Goal: Information Seeking & Learning: Find specific fact

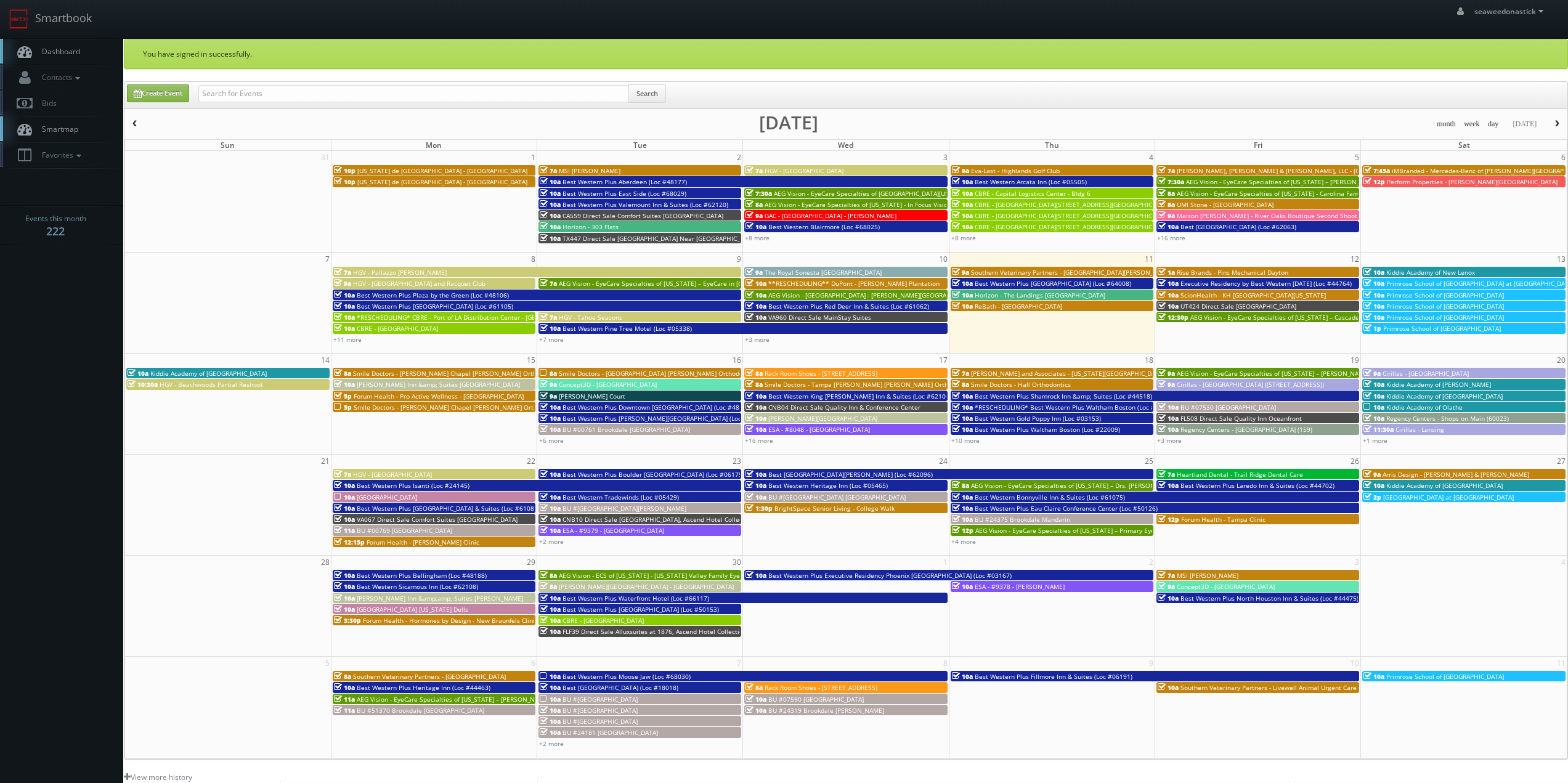
click at [321, 94] on input "text" at bounding box center [413, 94] width 430 height 17
drag, startPoint x: 242, startPoint y: 92, endPoint x: 231, endPoint y: 105, distance: 17.0
click at [119, 103] on div "Create Event (08-22-25) Southern Arizona Veterinary Partners Urgent Care of Goo…" at bounding box center [847, 96] width 1459 height 24
type input "Southern Arizona Veterinary Partners Urgent Care of Goodyear AZ"
click at [647, 94] on button "Search" at bounding box center [647, 93] width 38 height 18
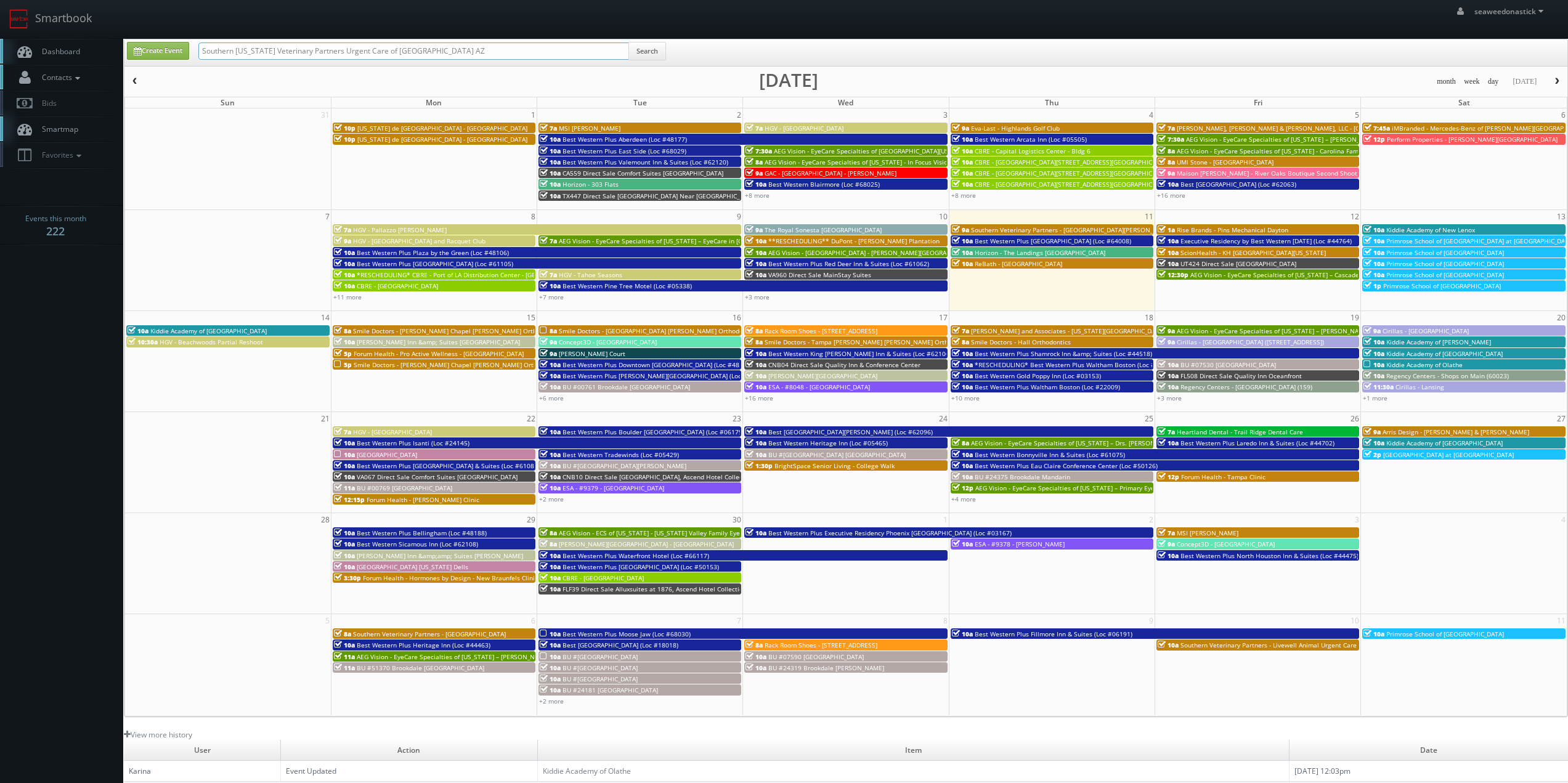
drag, startPoint x: 332, startPoint y: 55, endPoint x: 119, endPoint y: 67, distance: 213.3
click at [119, 67] on body "Smartbook Toggle Side Navigation Toggle Top Navigation seaweedonastick seaweedo…" at bounding box center [784, 485] width 1568 height 971
type input "Urgent Care of Goodyear AZ"
click at [642, 54] on button "Search" at bounding box center [647, 51] width 38 height 18
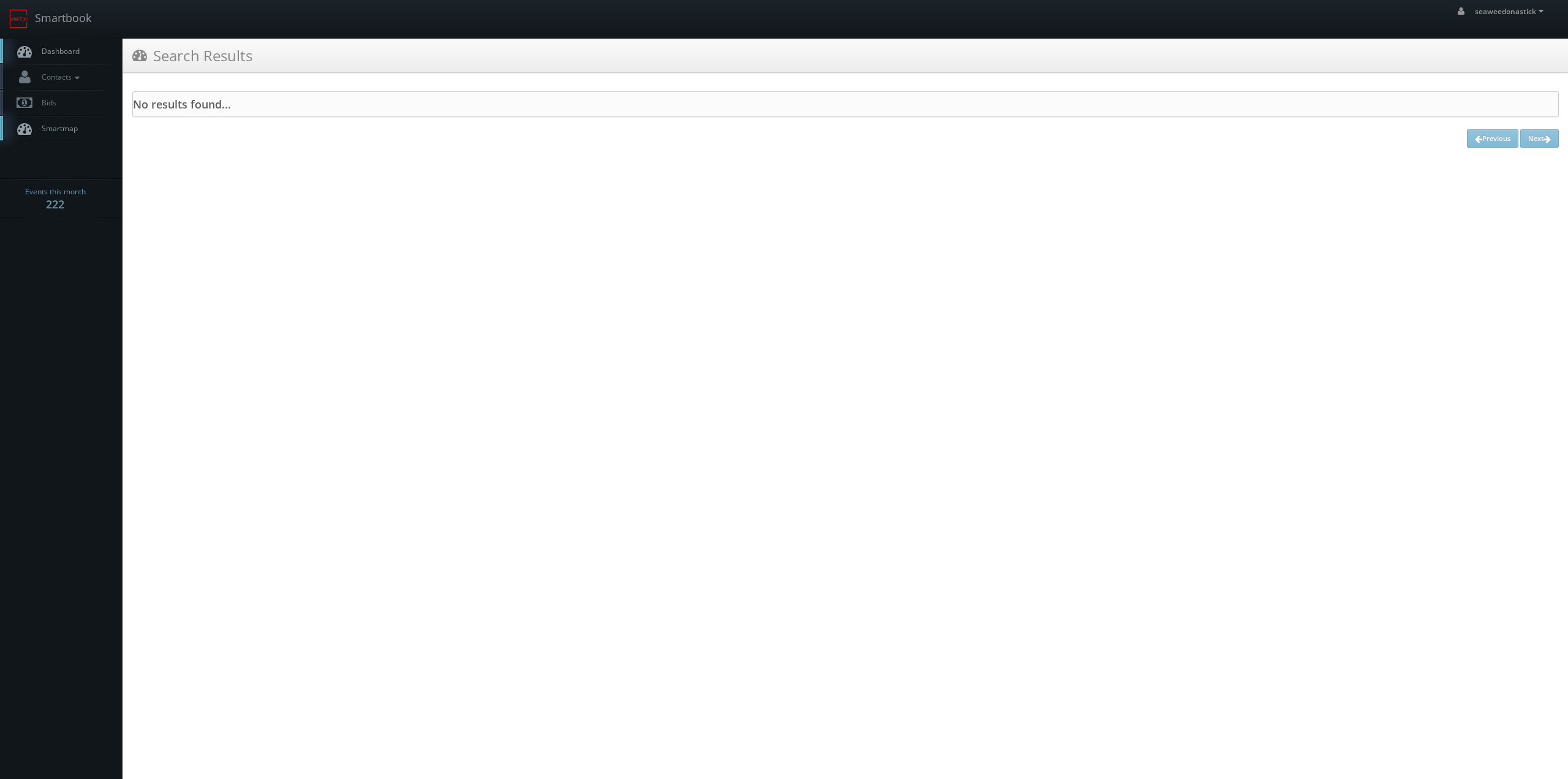
drag, startPoint x: 531, startPoint y: 71, endPoint x: 494, endPoint y: 69, distance: 37.1
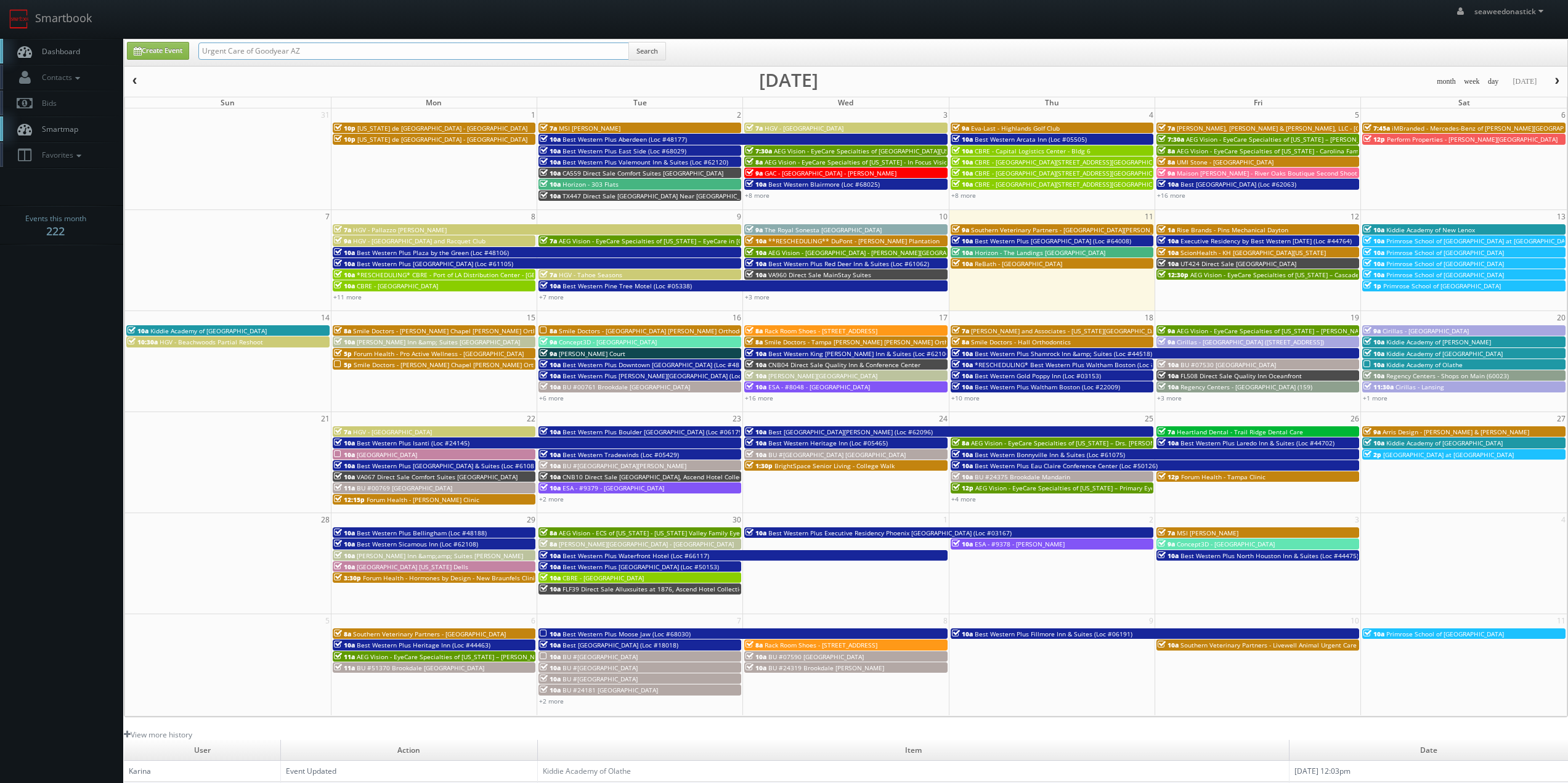
click at [206, 48] on input "Urgent Care of Goodyear AZ" at bounding box center [413, 51] width 430 height 17
click at [208, 48] on input "Urgent Care of Goodyear AZ" at bounding box center [413, 51] width 430 height 17
drag, startPoint x: 257, startPoint y: 53, endPoint x: 88, endPoint y: 62, distance: 169.2
click at [88, 62] on body "Smartbook Toggle Side Navigation Toggle Top Navigation seaweedonastick seaweedo…" at bounding box center [784, 485] width 1568 height 971
type input "Goodyear AZ"
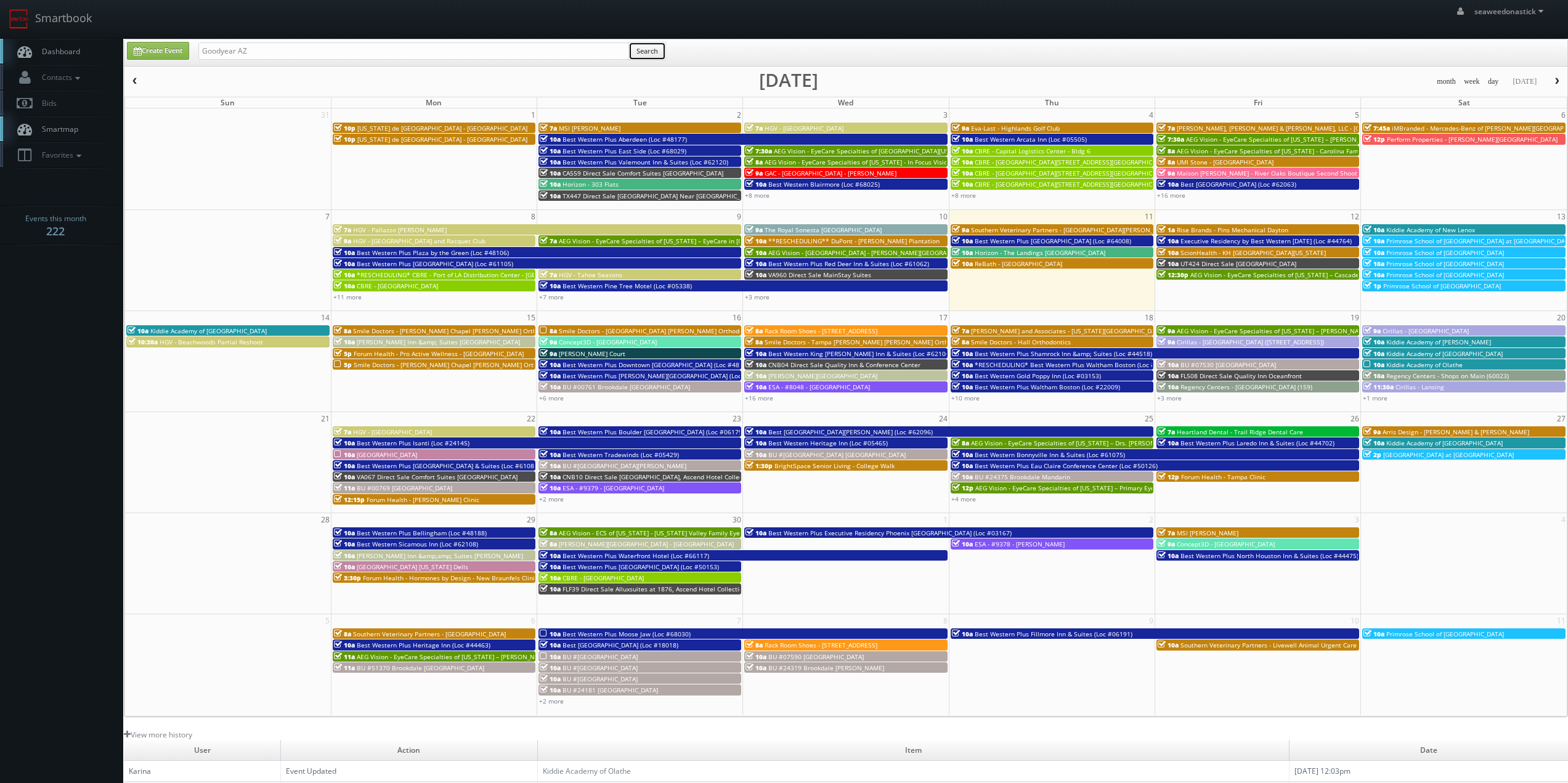
click at [656, 54] on button "Search" at bounding box center [647, 51] width 38 height 18
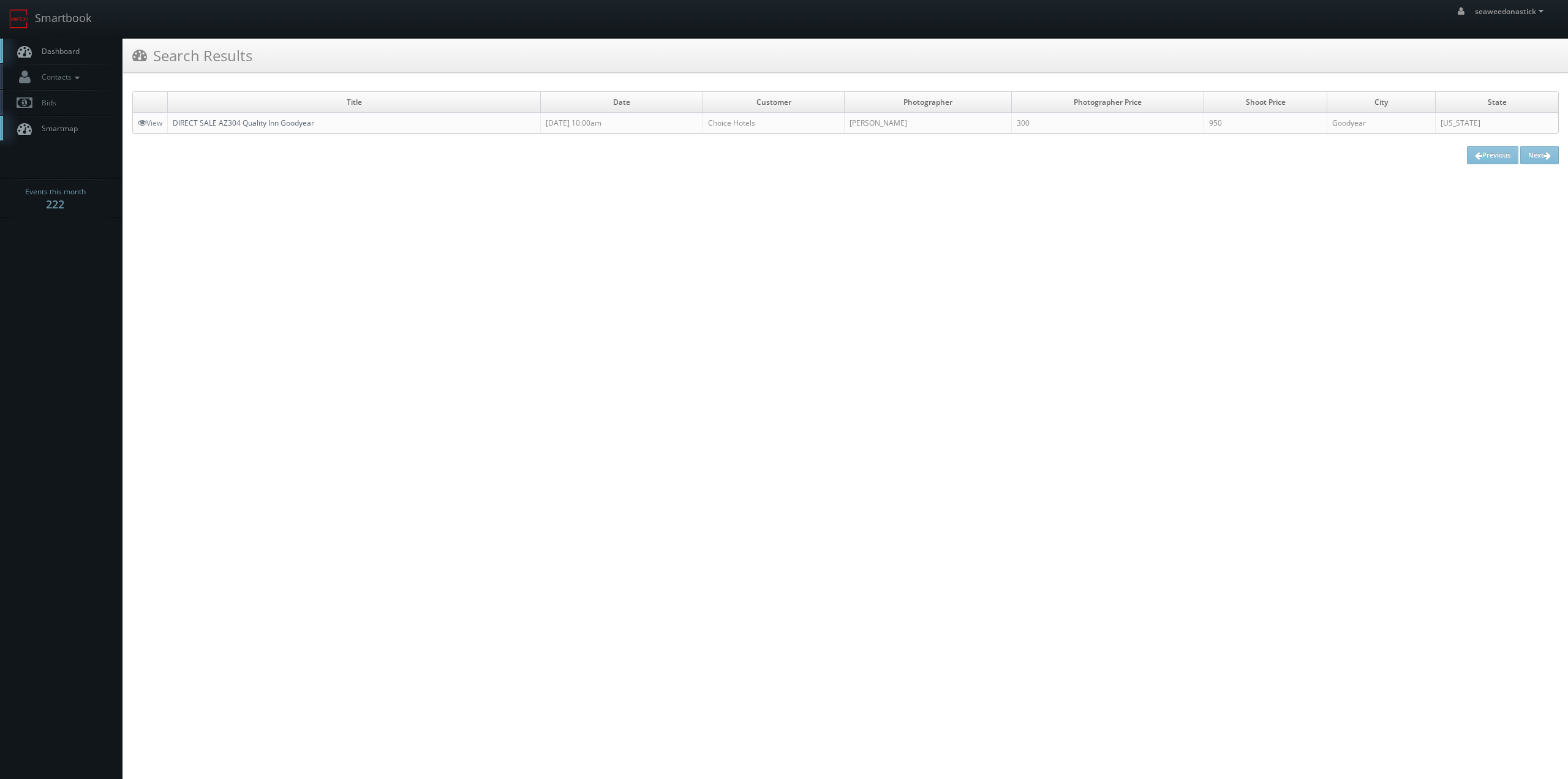
drag, startPoint x: 277, startPoint y: 118, endPoint x: 283, endPoint y: 112, distance: 8.5
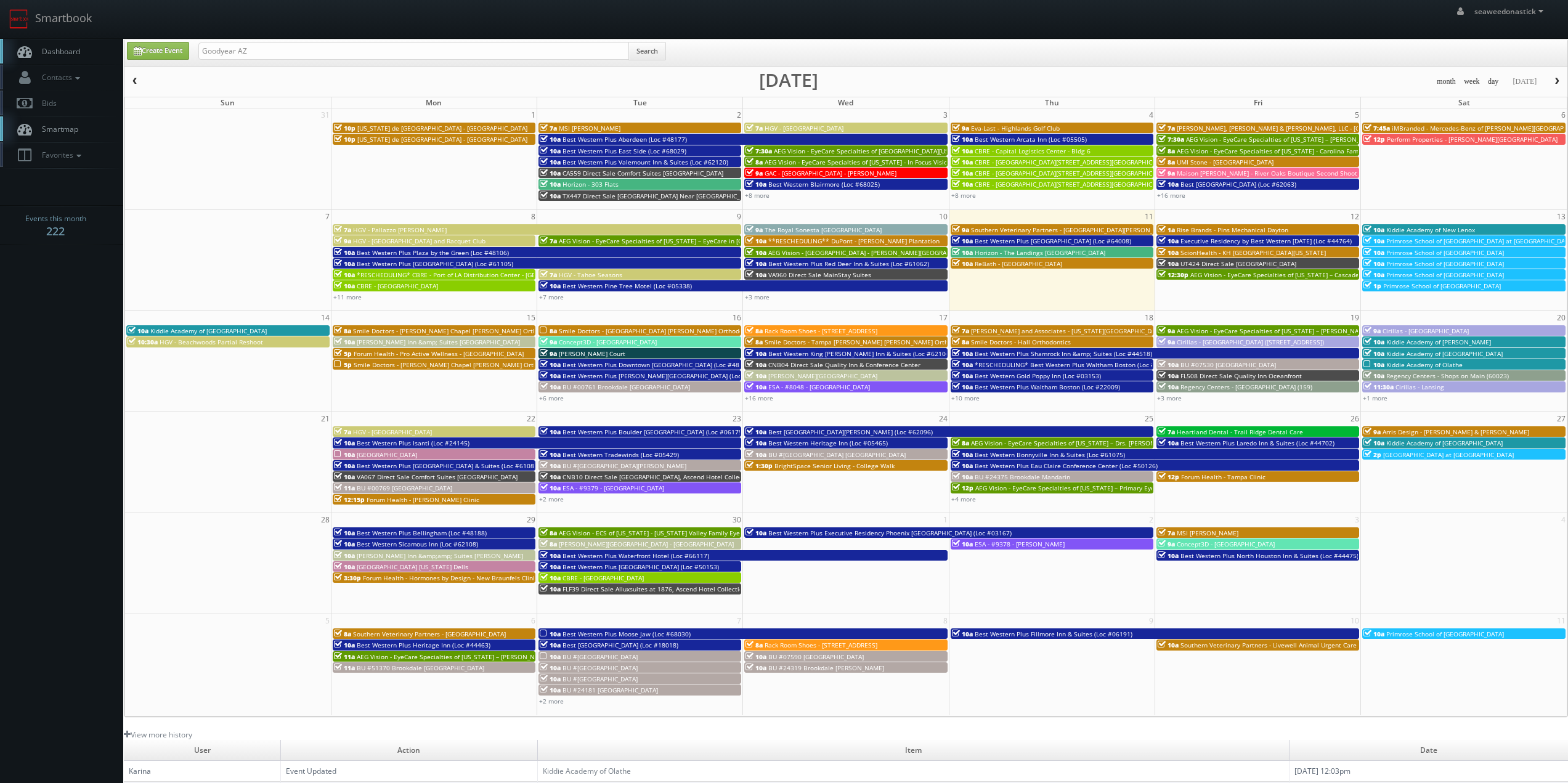
drag, startPoint x: 0, startPoint y: 0, endPoint x: 301, endPoint y: 88, distance: 313.6
click at [360, 48] on input "text" at bounding box center [413, 51] width 430 height 17
paste input "(08-22-25) Southern Arizona Veterinary Partners Urgent Care of Goodyear AZ"
type input "(08-22-25) Southern Arizona Veterinary Partners Urgent Care of Goodyear AZ"
click at [658, 51] on button "Search" at bounding box center [647, 51] width 38 height 18
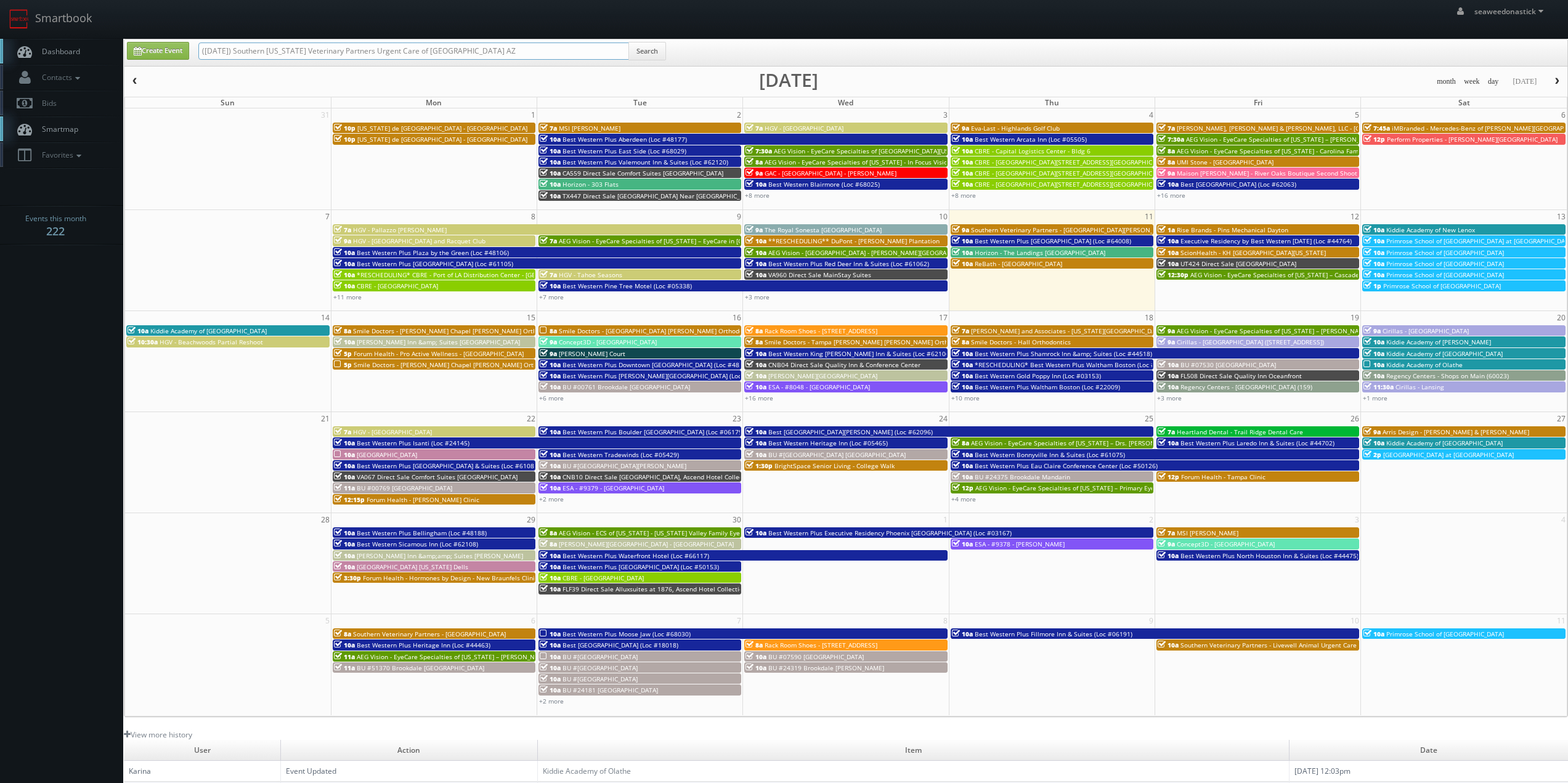
click at [240, 55] on input "(08-22-25) Southern Arizona Veterinary Partners Urgent Care of Goodyear AZ" at bounding box center [413, 51] width 430 height 17
drag, startPoint x: 242, startPoint y: 54, endPoint x: 167, endPoint y: 60, distance: 75.2
click at [167, 60] on div "Create Event (08-22-25) Southern Arizona Veterinary Partners Urgent Care of Goo…" at bounding box center [847, 54] width 1459 height 24
type input "Southern Arizona Veterinary Partners Urgent Care of Goodyear AZ"
click at [633, 51] on button "Search" at bounding box center [647, 51] width 38 height 18
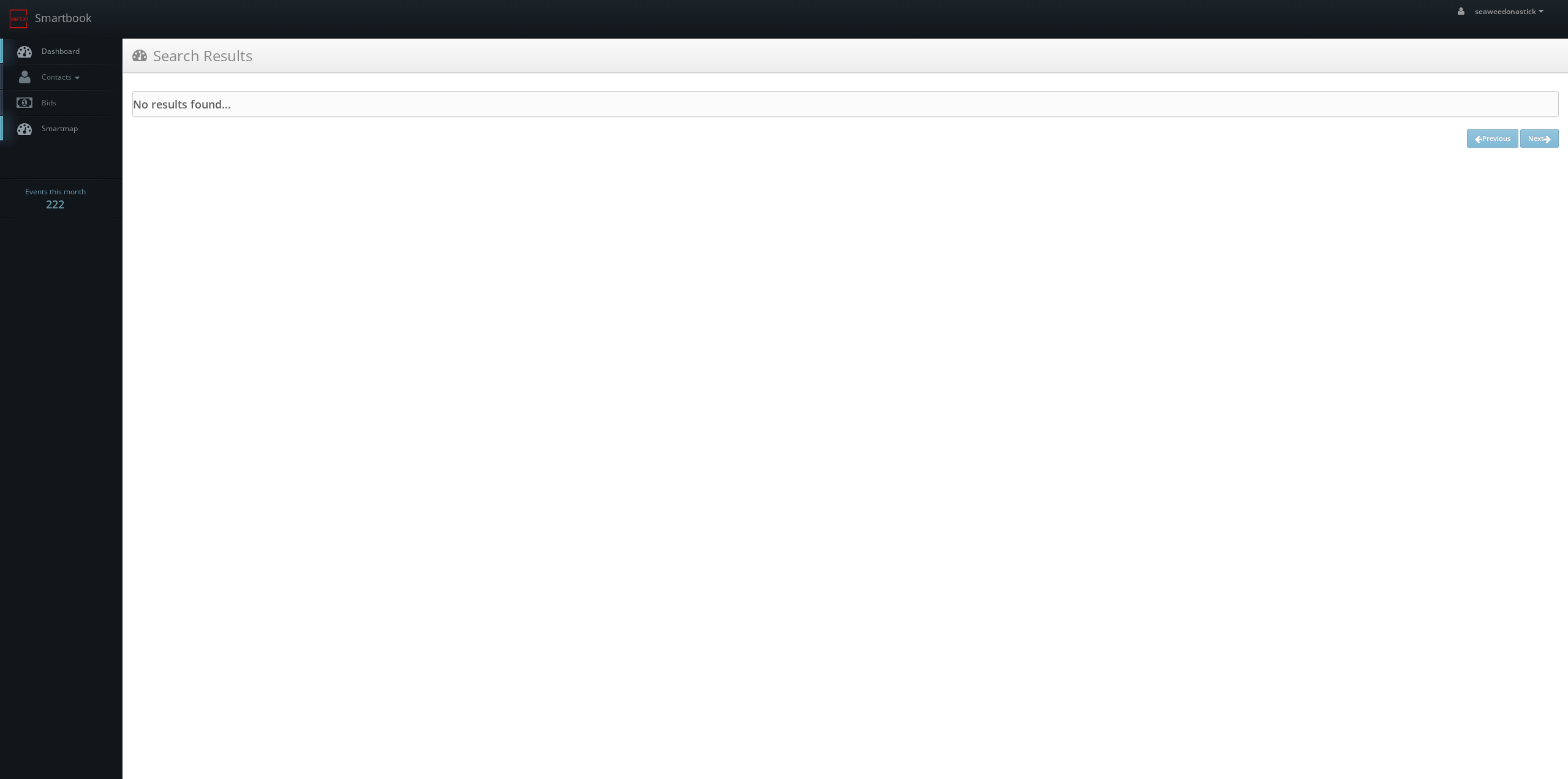
drag, startPoint x: 588, startPoint y: 54, endPoint x: 582, endPoint y: 54, distance: 6.0
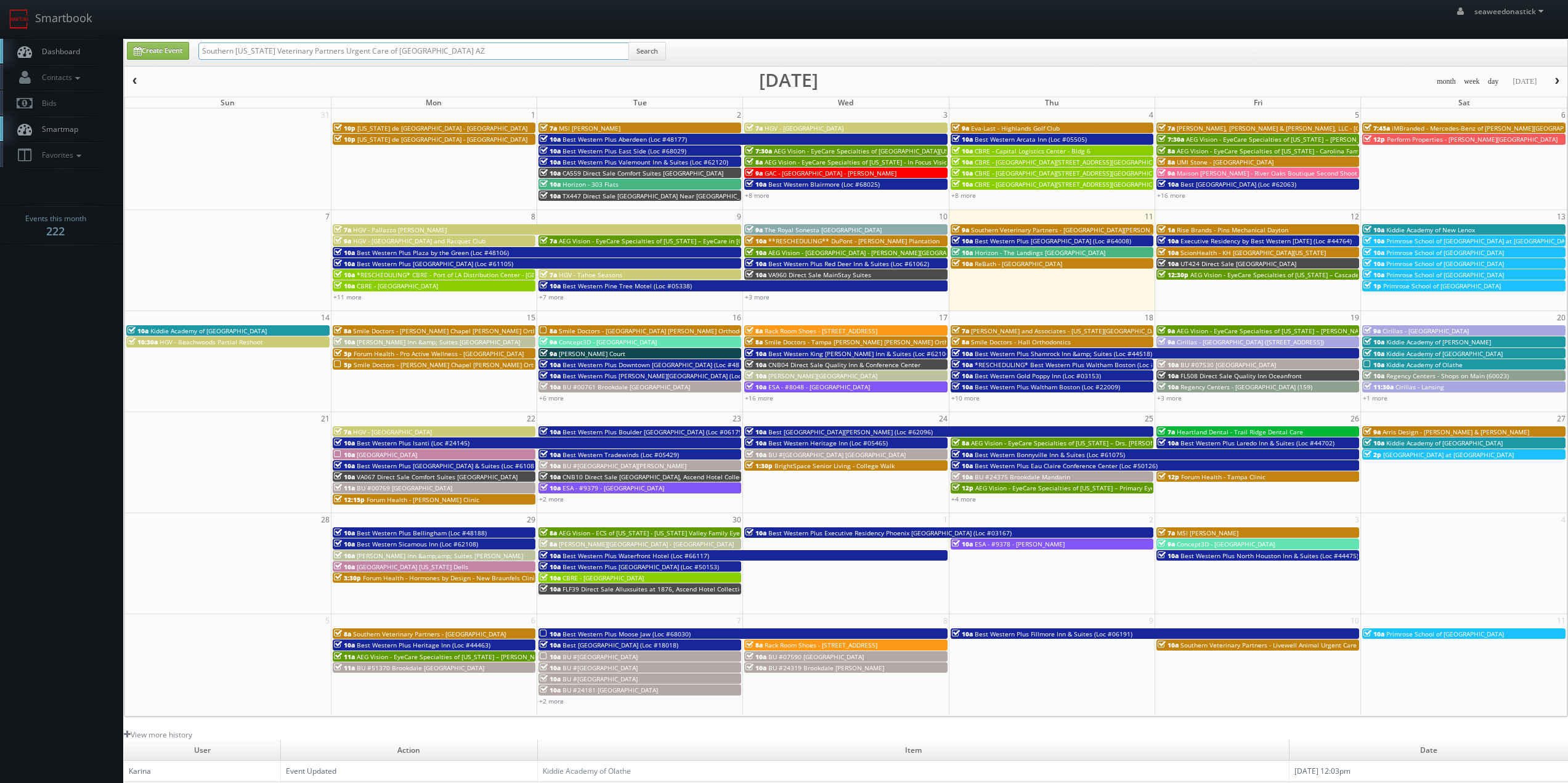
drag, startPoint x: 542, startPoint y: 56, endPoint x: 377, endPoint y: 57, distance: 165.0
click at [377, 57] on input "Southern Arizona Veterinary Partners Urgent Care of Goodyear AZ" at bounding box center [413, 51] width 430 height 17
type input "Southern Arizona Veterinary Partners Urgent Care"
click at [655, 49] on button "Search" at bounding box center [647, 51] width 38 height 18
drag, startPoint x: 453, startPoint y: 45, endPoint x: 239, endPoint y: 54, distance: 214.2
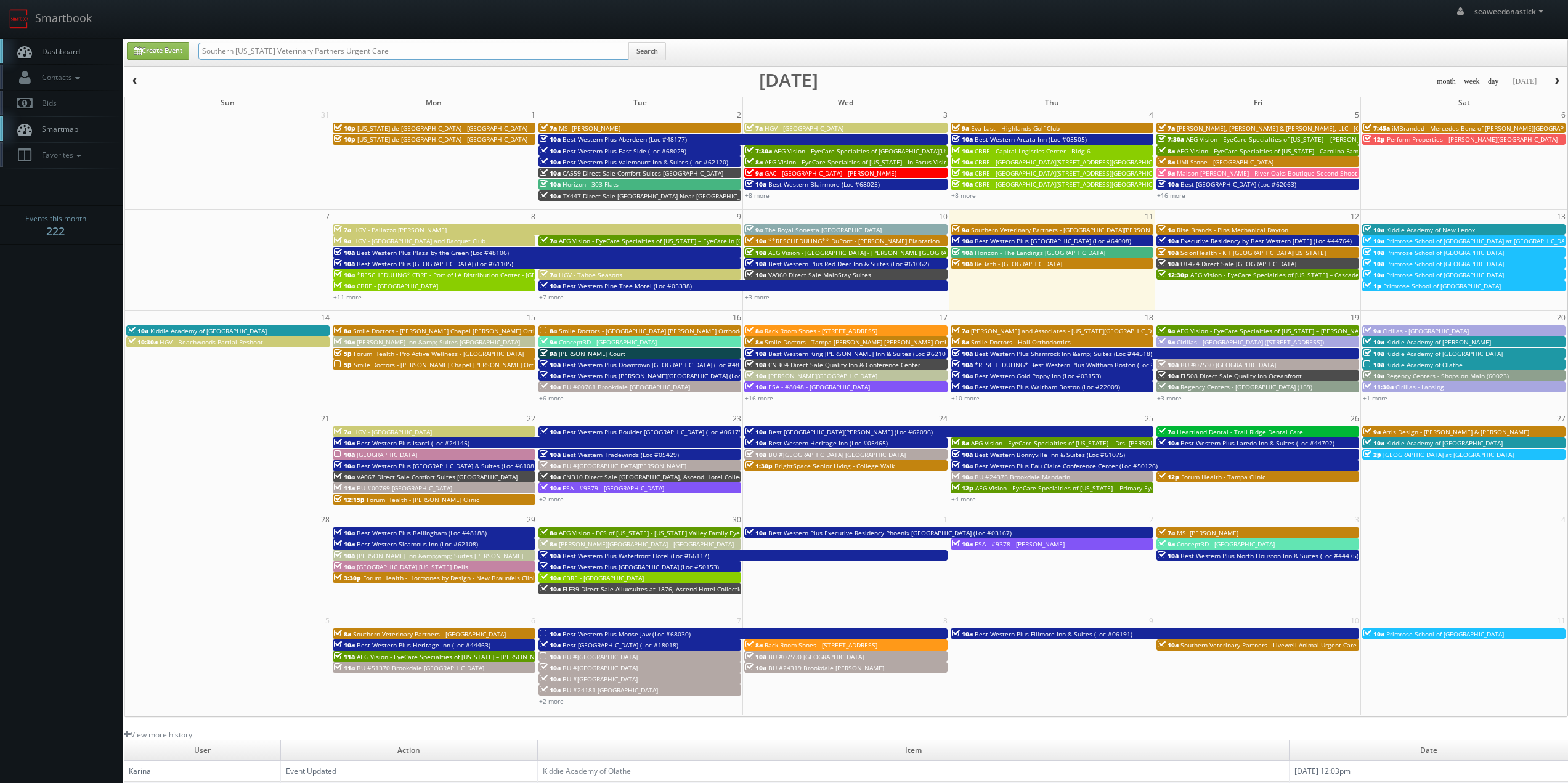
click at [239, 54] on input "Southern [US_STATE] Veterinary Partners Urgent Care" at bounding box center [413, 51] width 430 height 17
click at [264, 51] on input "Southern [US_STATE] Veterinary Partners Urgent Care" at bounding box center [413, 51] width 430 height 17
drag, startPoint x: 265, startPoint y: 51, endPoint x: 240, endPoint y: 58, distance: 26.0
click at [240, 58] on input "Southern [US_STATE] Veterinary Partners Urgent Care" at bounding box center [413, 51] width 430 height 17
click at [463, 50] on input "Southern Veterinary Partners Urgent Care" at bounding box center [413, 51] width 430 height 17
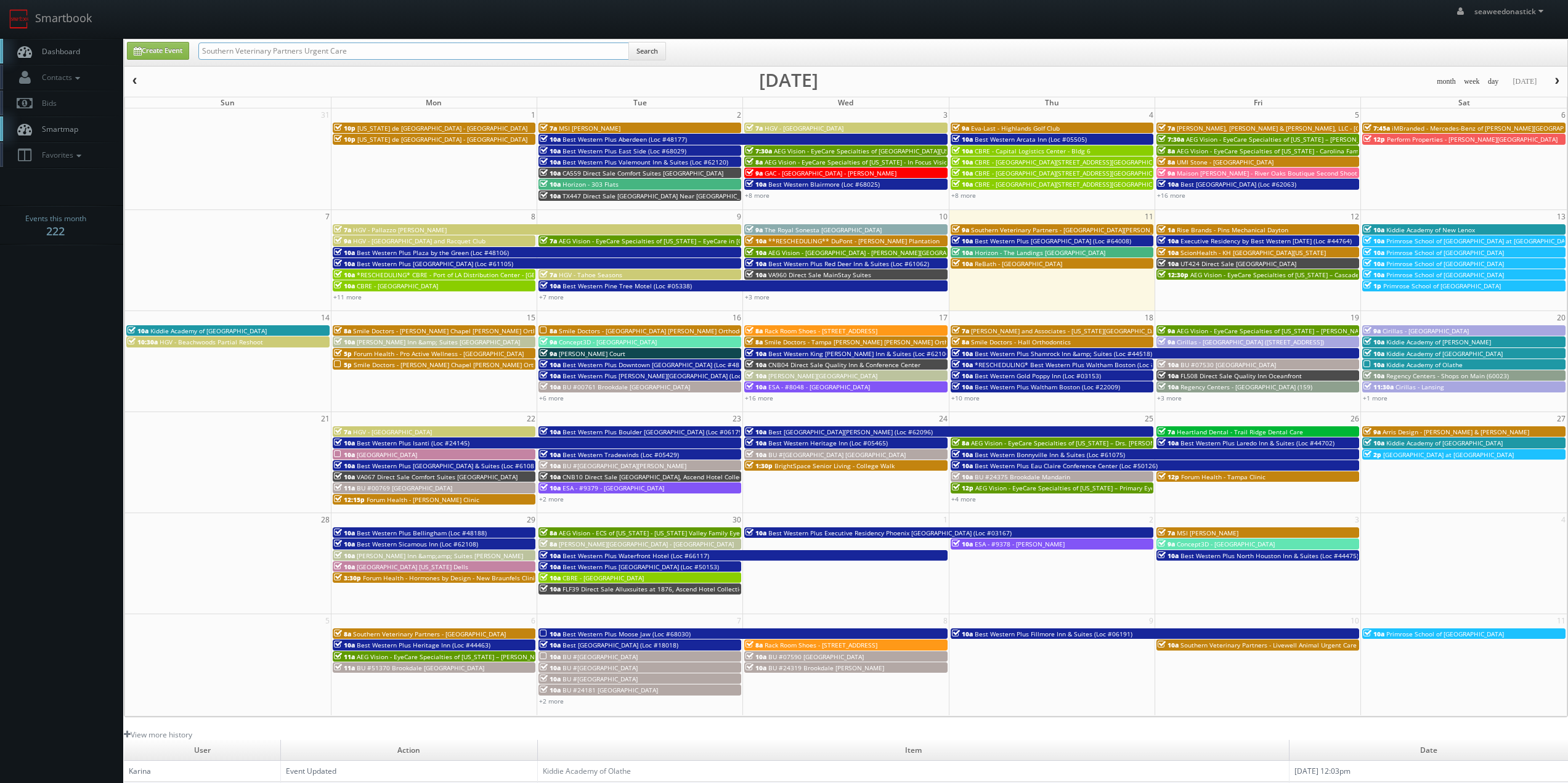
type input "Southern Veterinary Partners Urgent Care"
click at [666, 47] on button "Search" at bounding box center [647, 51] width 38 height 18
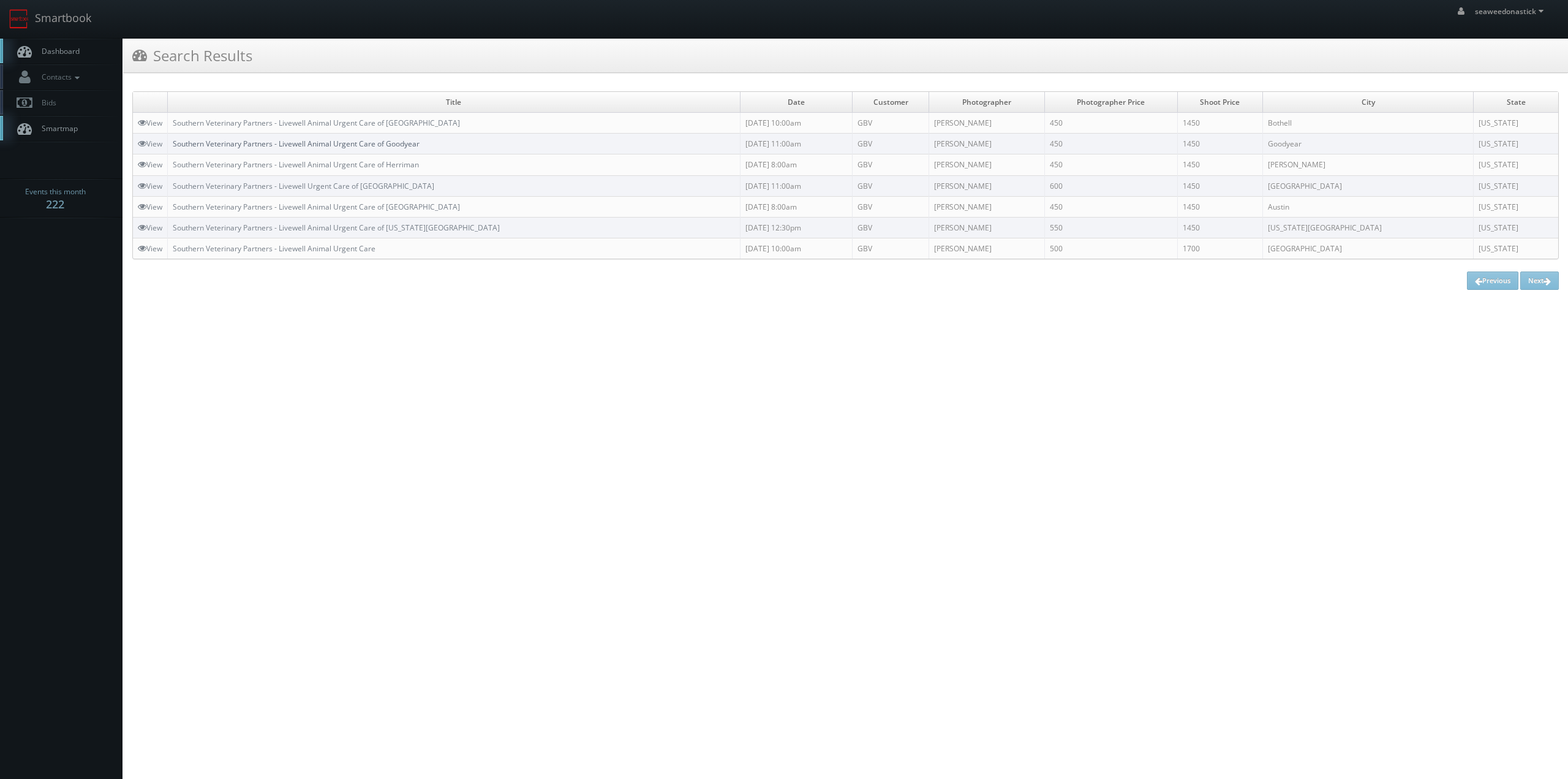
click at [417, 141] on link "Southern Veterinary Partners - Livewell Animal Urgent Care of Goodyear" at bounding box center [296, 143] width 246 height 10
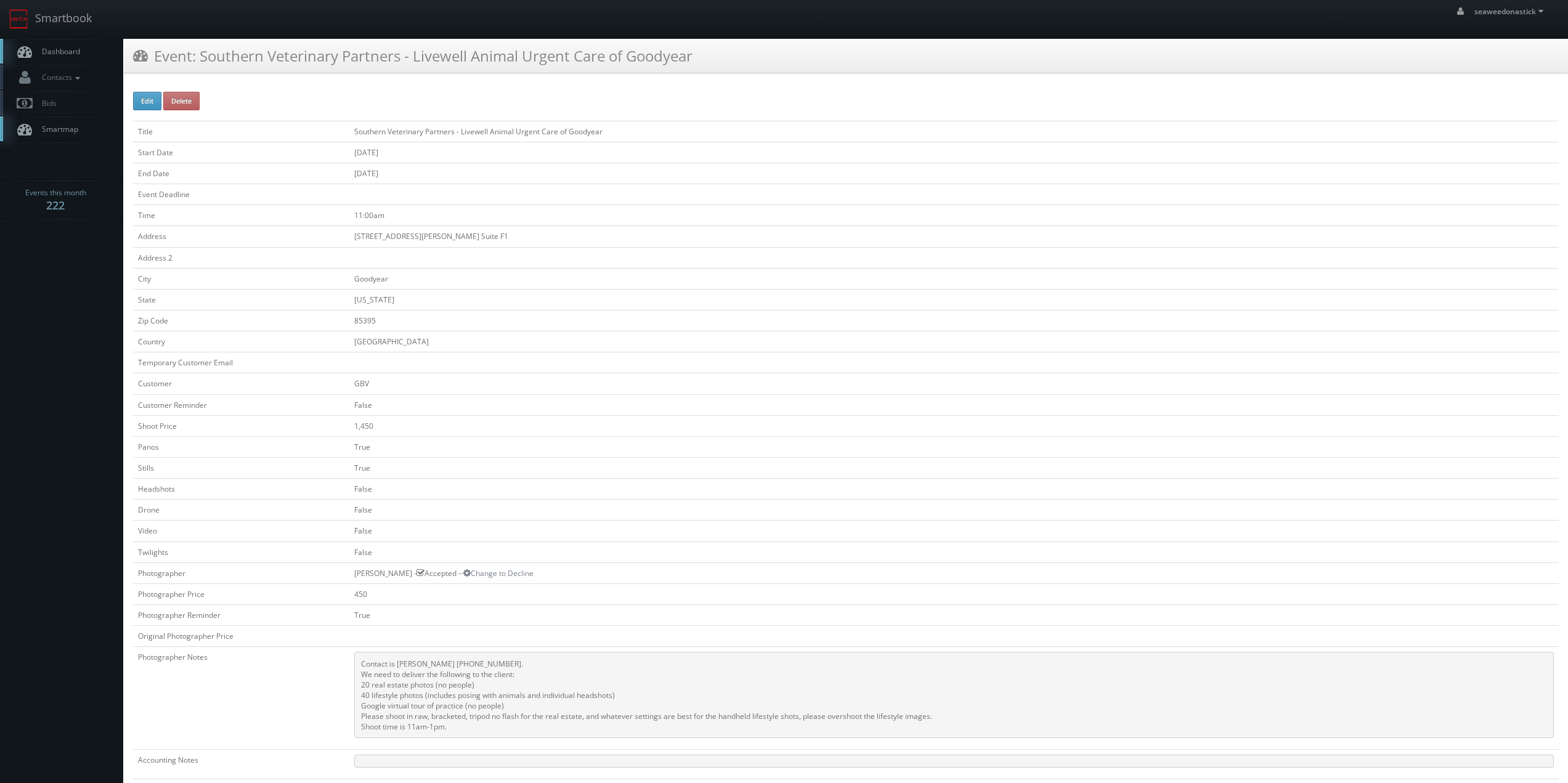
click at [541, 227] on td "1400 N. Litchfield Rd. Suite F1" at bounding box center [954, 236] width 1210 height 21
